Goal: Task Accomplishment & Management: Manage account settings

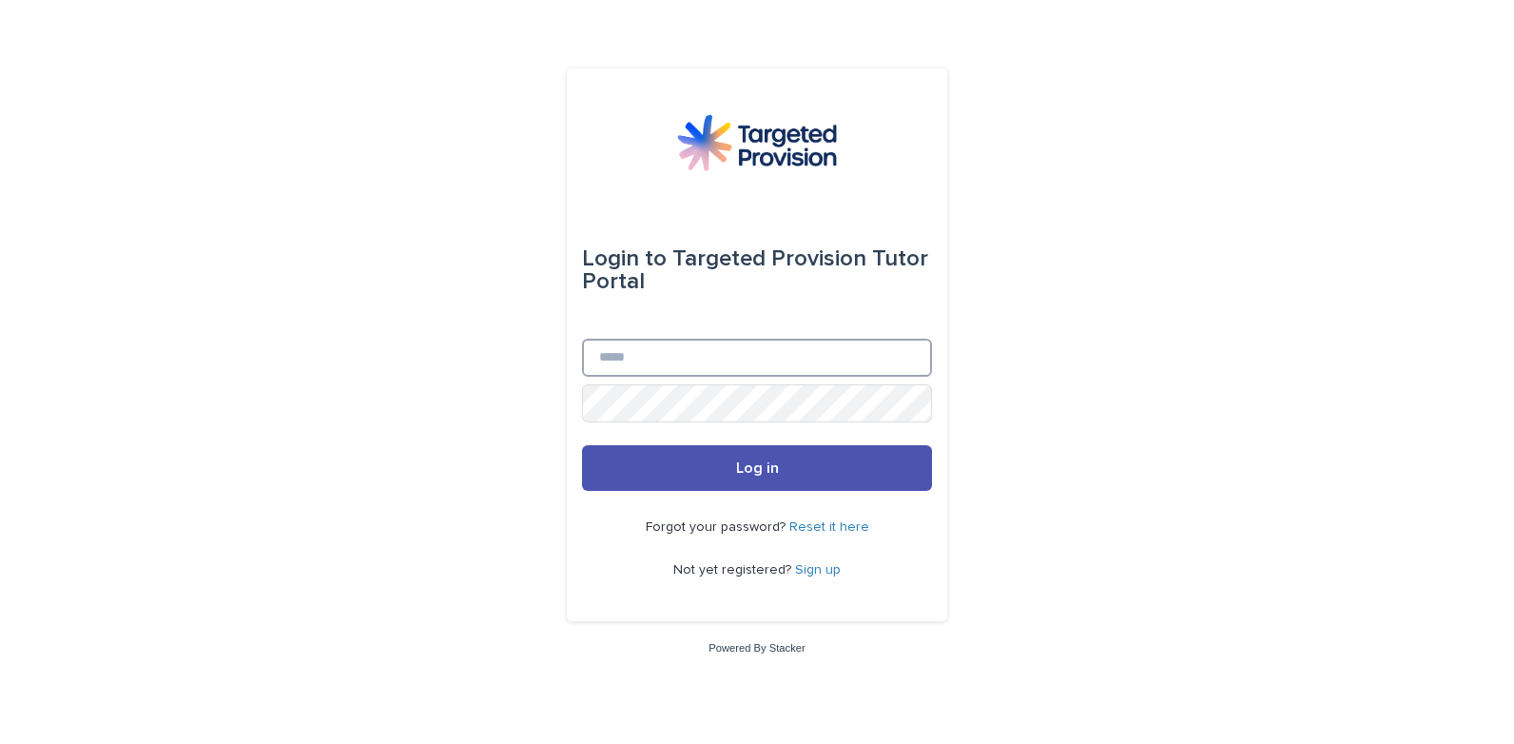
click at [732, 375] on input "Email" at bounding box center [757, 358] width 350 height 38
type input "**********"
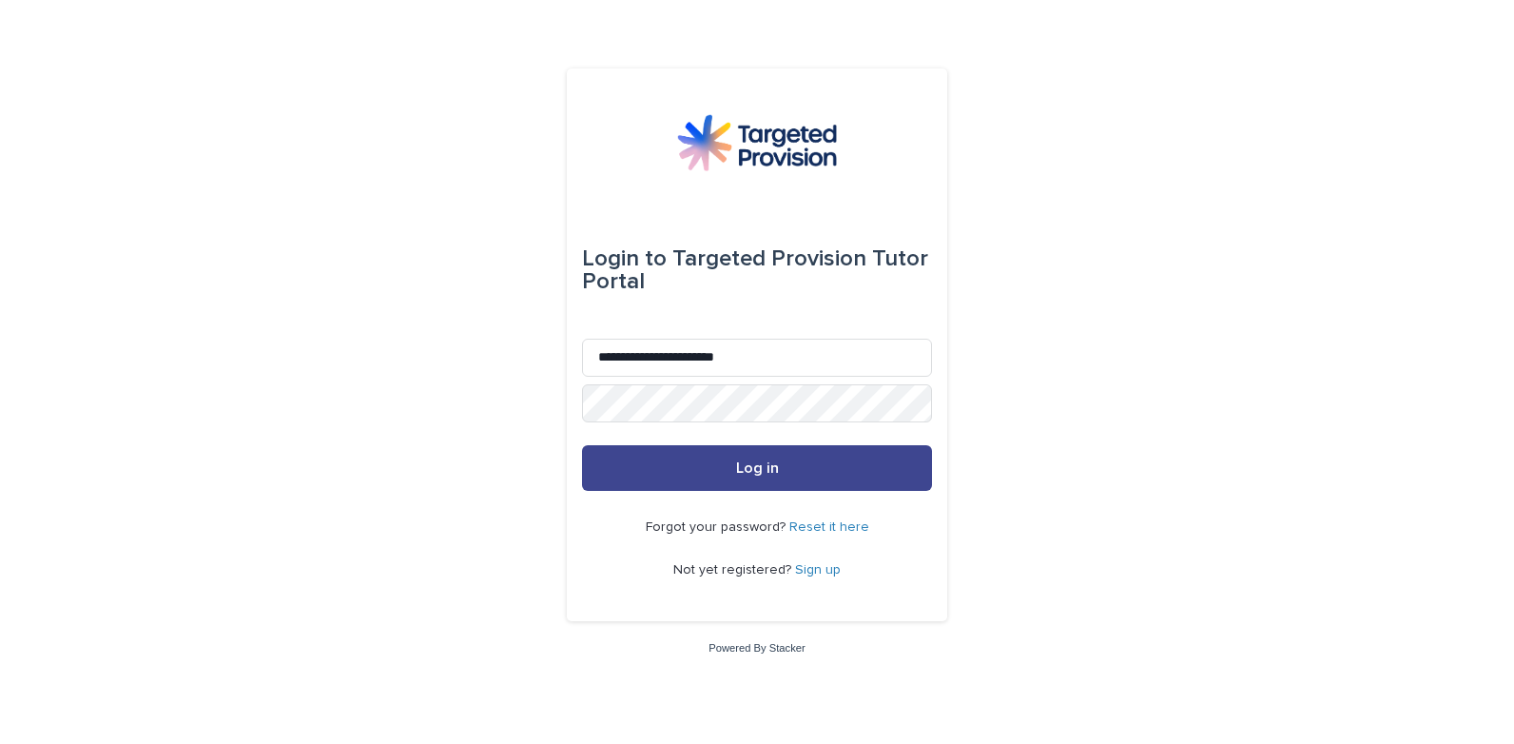
click at [702, 463] on button "Log in" at bounding box center [757, 468] width 350 height 46
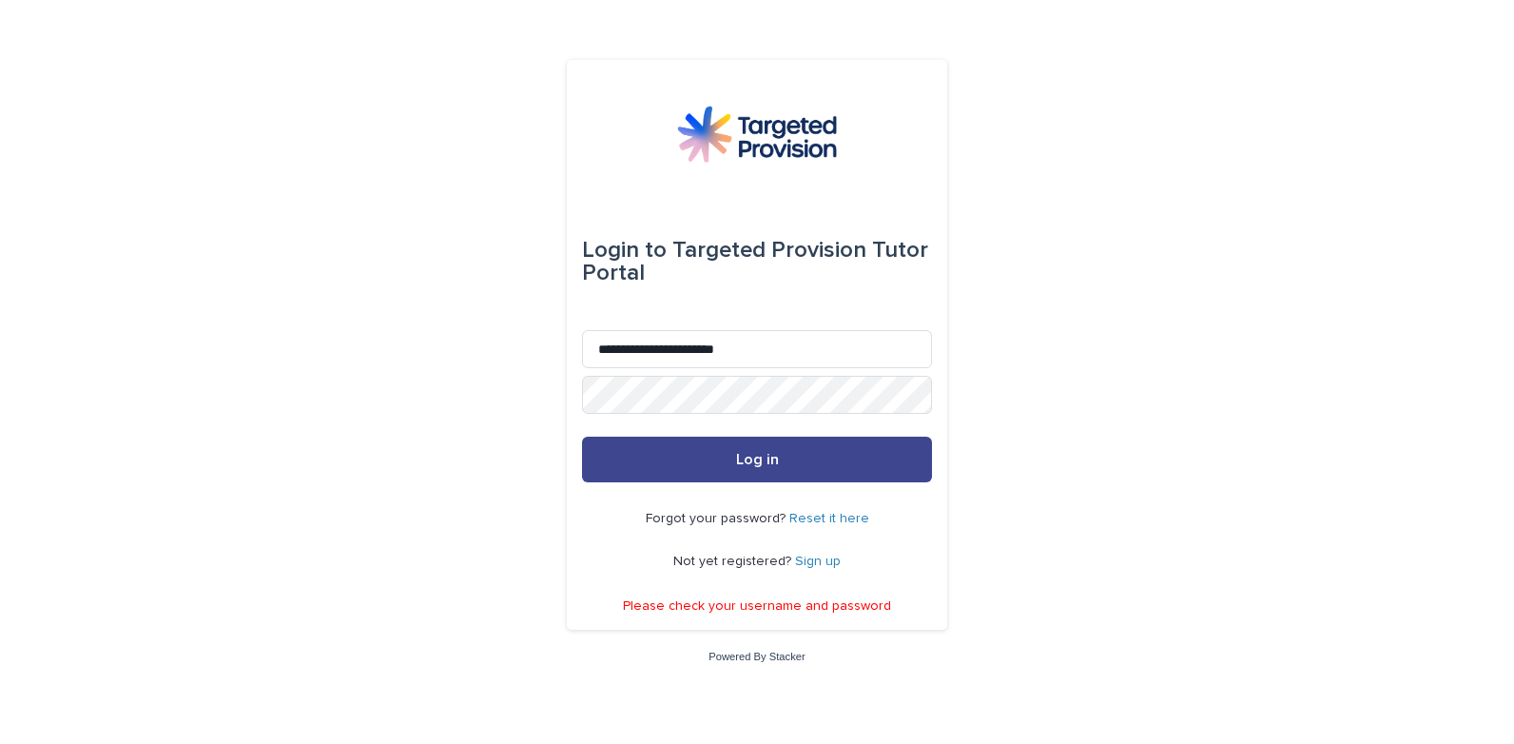
click at [763, 462] on span "Log in" at bounding box center [757, 459] width 43 height 15
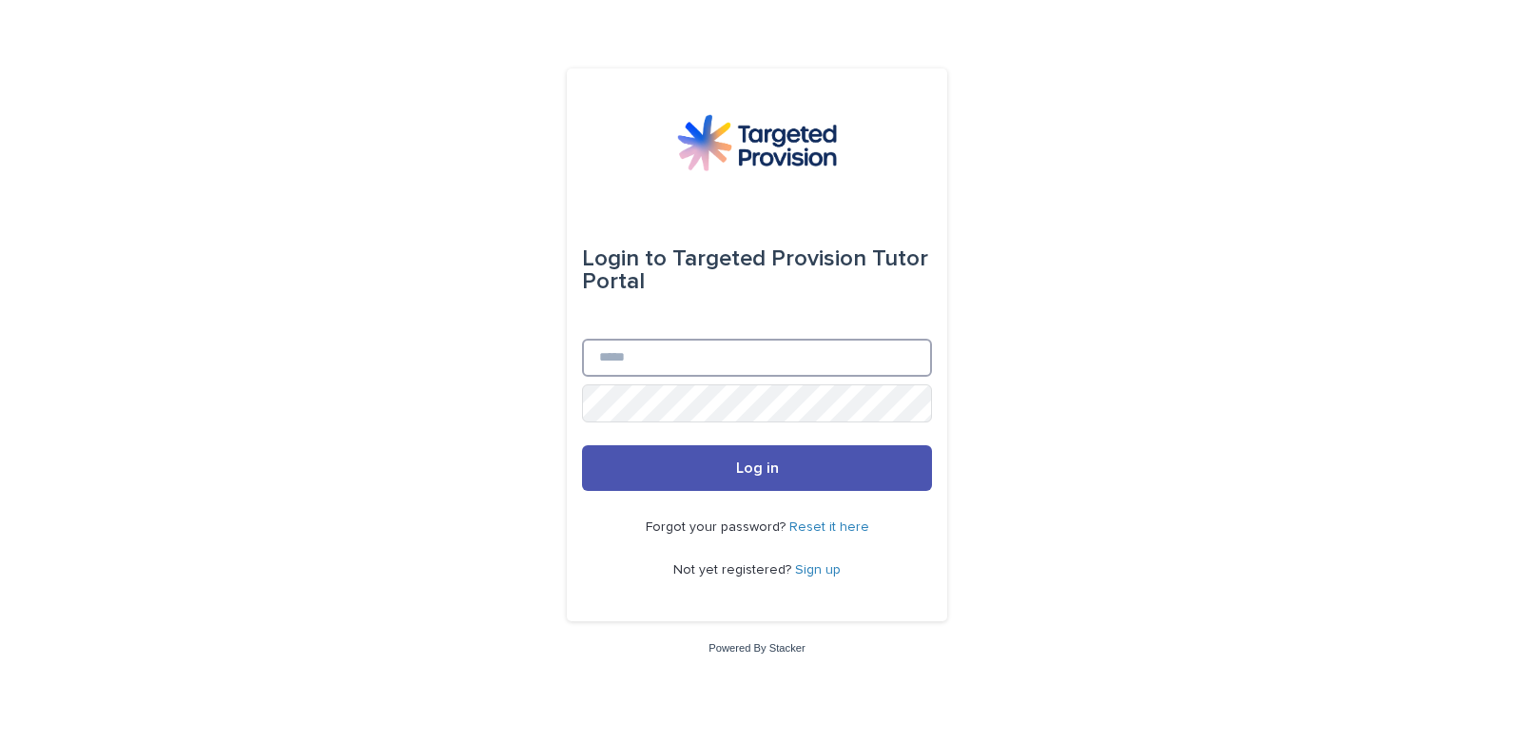
click at [722, 362] on input "Email" at bounding box center [757, 358] width 350 height 38
type input "**********"
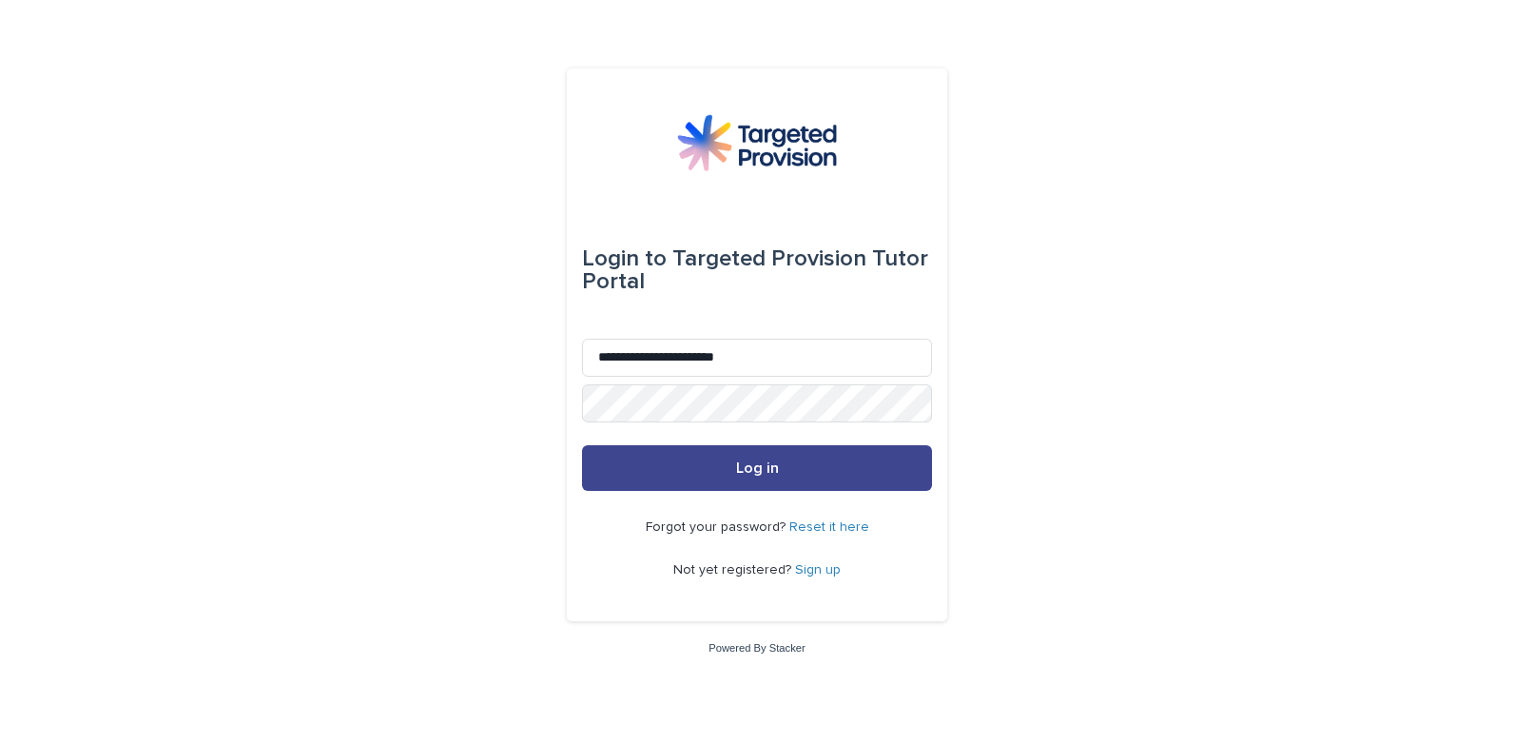
click at [726, 470] on button "Log in" at bounding box center [757, 468] width 350 height 46
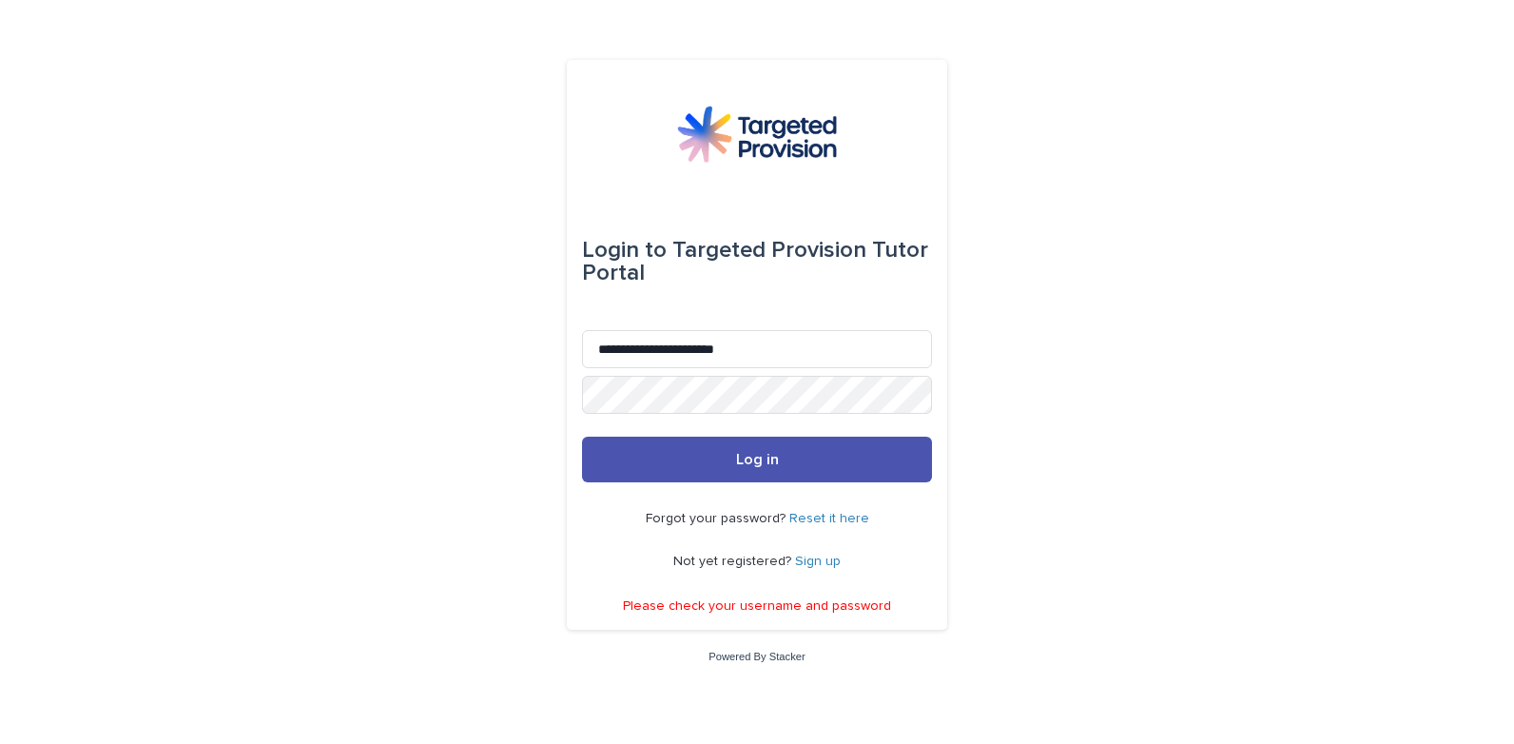
drag, startPoint x: 1002, startPoint y: 361, endPoint x: 689, endPoint y: 261, distance: 328.4
click at [689, 261] on div "Login to Targeted Provision Tutor Portal" at bounding box center [757, 261] width 350 height 76
drag, startPoint x: 694, startPoint y: 211, endPoint x: 677, endPoint y: 222, distance: 20.1
click at [677, 222] on div "Login to Targeted Provision Tutor Portal" at bounding box center [757, 261] width 350 height 137
